Goal: Find specific page/section: Find specific page/section

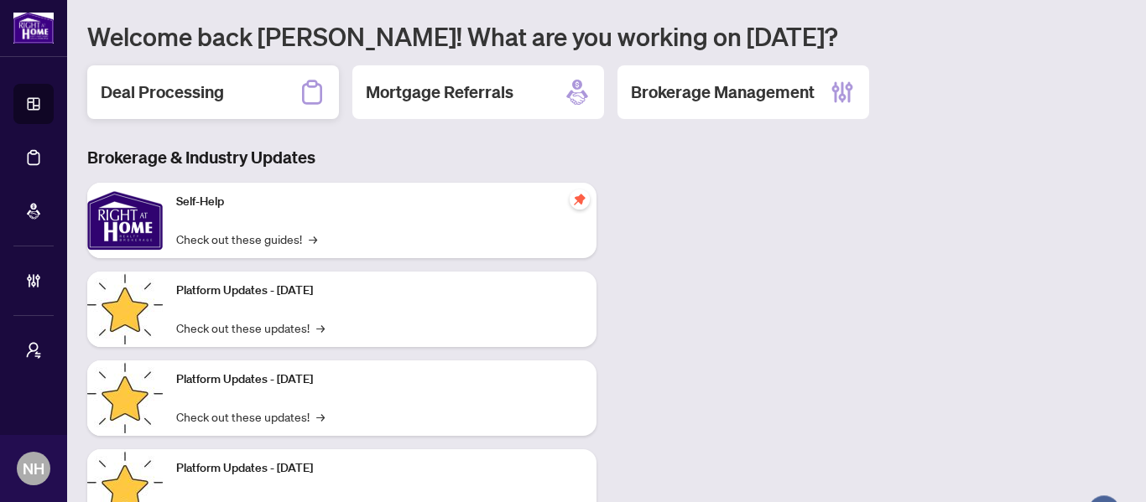
click at [242, 101] on div "Deal Processing" at bounding box center [213, 92] width 252 height 54
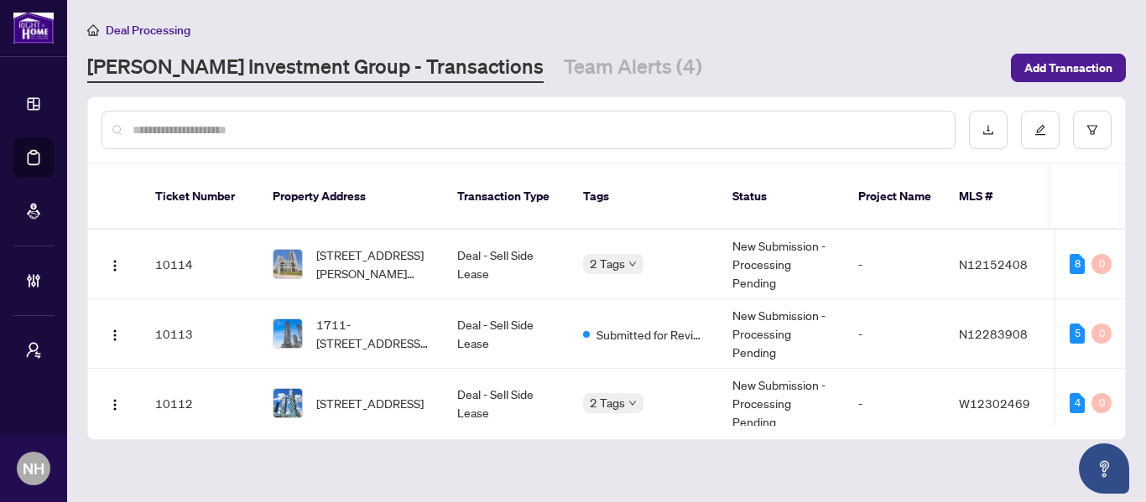
click at [325, 123] on input "text" at bounding box center [537, 130] width 809 height 18
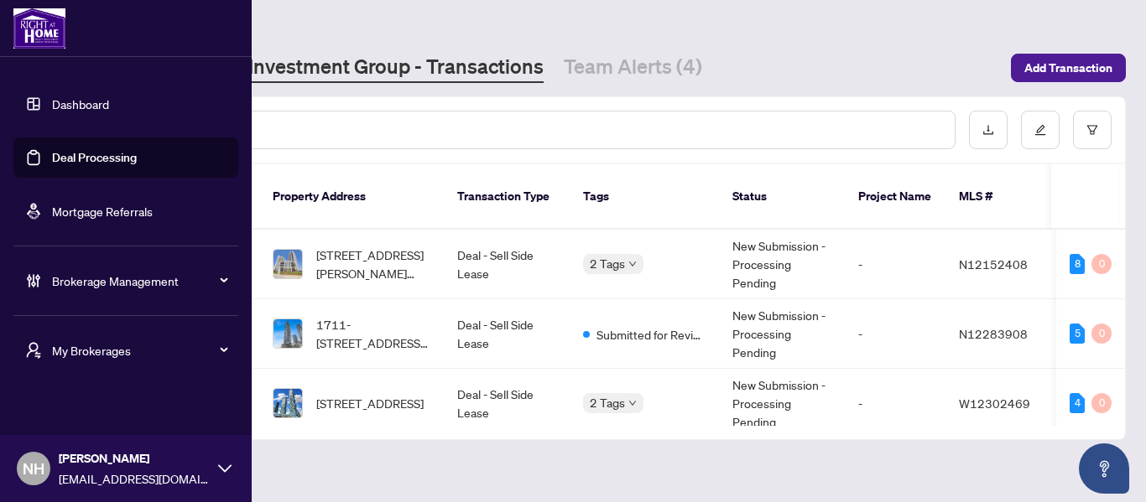
click at [40, 348] on icon "user-switch" at bounding box center [33, 350] width 17 height 17
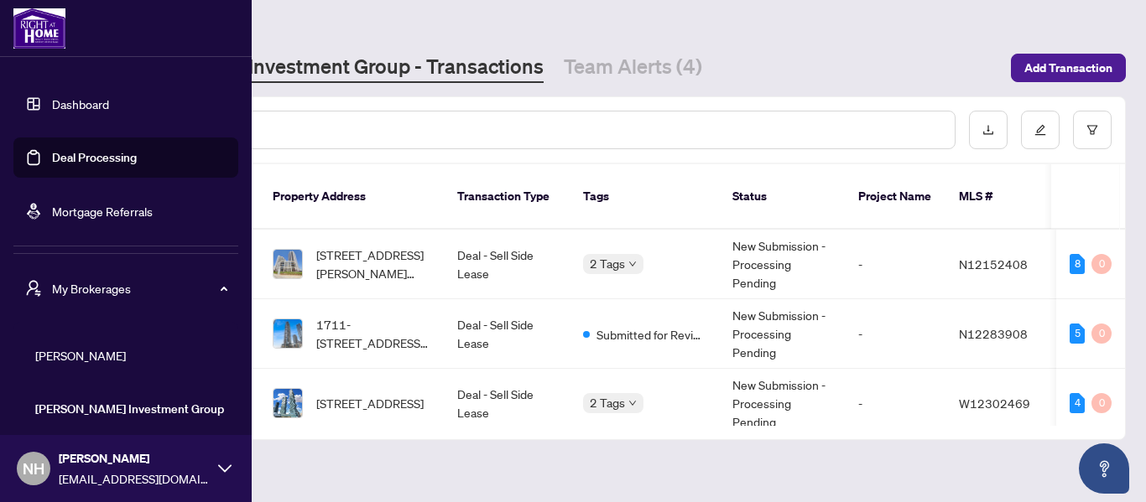
click at [85, 356] on span "[PERSON_NAME]" at bounding box center [130, 355] width 191 height 18
